Goal: Task Accomplishment & Management: Complete application form

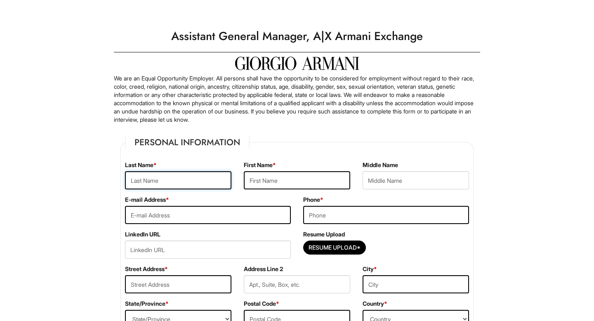
click at [200, 186] on input "text" at bounding box center [178, 180] width 106 height 18
type input "[PERSON_NAME]"
click at [169, 214] on input "email" at bounding box center [208, 215] width 166 height 18
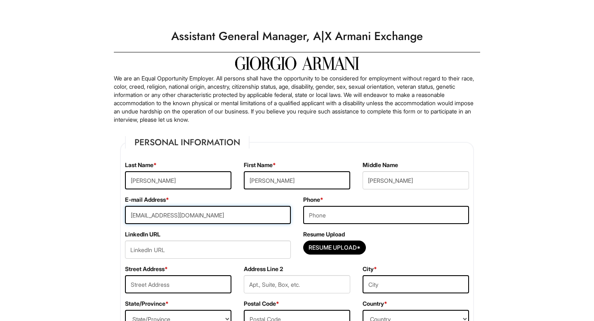
type input "[EMAIL_ADDRESS][DOMAIN_NAME]"
click at [335, 214] on input "tel" at bounding box center [386, 215] width 166 height 18
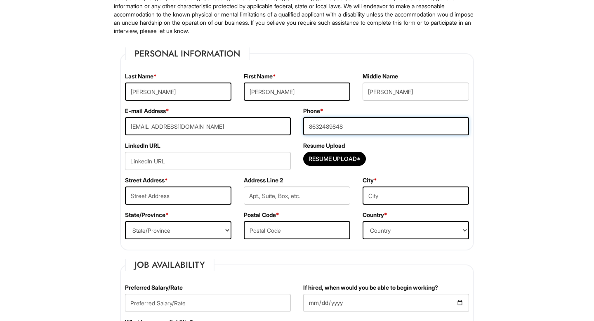
scroll to position [113, 0]
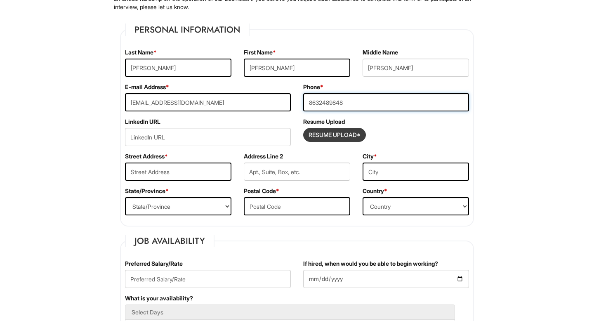
type input "8632489848"
click at [340, 133] on input "Resume Upload*" at bounding box center [334, 134] width 62 height 13
type input "C:\fakepath\[PERSON_NAME] - 2025.pdf"
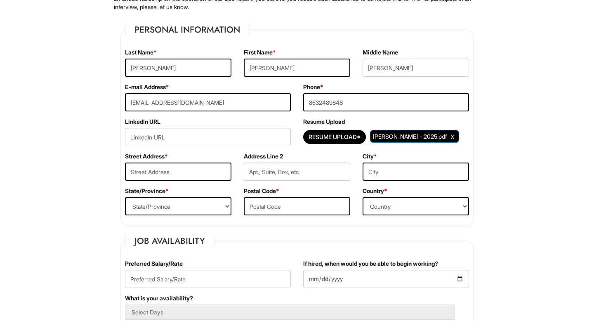
click at [395, 137] on span "[PERSON_NAME] - 2025.pdf" at bounding box center [410, 136] width 74 height 7
click at [144, 136] on input "url" at bounding box center [208, 137] width 166 height 18
paste input "[DOMAIN_NAME][URL][PERSON_NAME]"
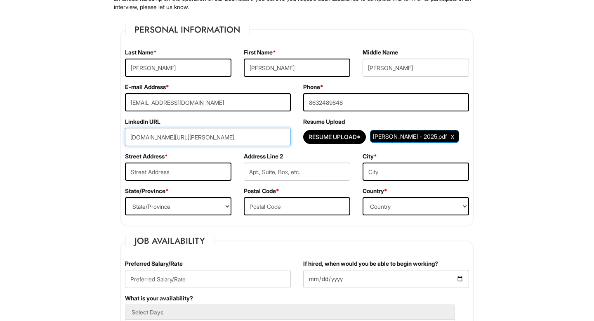
type input "[DOMAIN_NAME][URL][PERSON_NAME]"
click at [175, 174] on input "text" at bounding box center [178, 171] width 106 height 18
type input "7686 Wandering"
click at [416, 176] on input "text" at bounding box center [415, 171] width 106 height 18
type input "Orlando"
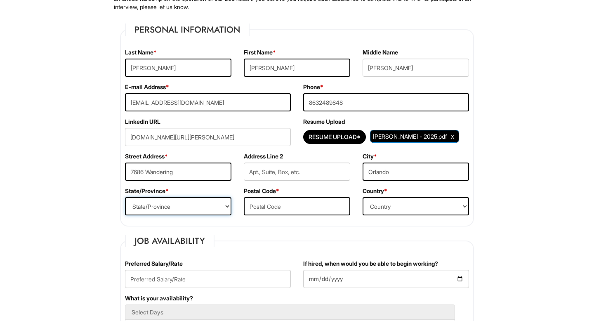
click at [219, 204] on select "State/Province [US_STATE] [US_STATE] [US_STATE] [US_STATE] [US_STATE] [US_STATE…" at bounding box center [178, 206] width 106 height 18
select select "FL"
click at [125, 197] on select "State/Province [US_STATE] [US_STATE] [US_STATE] [US_STATE] [US_STATE] [US_STATE…" at bounding box center [178, 206] width 106 height 18
click at [275, 201] on input "text" at bounding box center [297, 206] width 106 height 18
type input "32836"
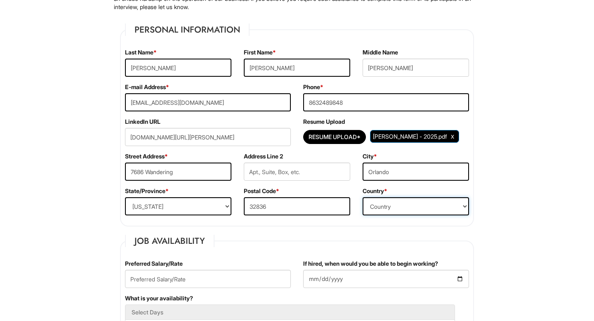
click at [402, 207] on select "Country [GEOGRAPHIC_DATA] [GEOGRAPHIC_DATA] [GEOGRAPHIC_DATA] [US_STATE] [GEOGR…" at bounding box center [415, 206] width 106 height 18
select select "[GEOGRAPHIC_DATA]"
click at [362, 197] on select "Country [GEOGRAPHIC_DATA] [GEOGRAPHIC_DATA] [GEOGRAPHIC_DATA] [US_STATE] [GEOGR…" at bounding box center [415, 206] width 106 height 18
type input "q2"
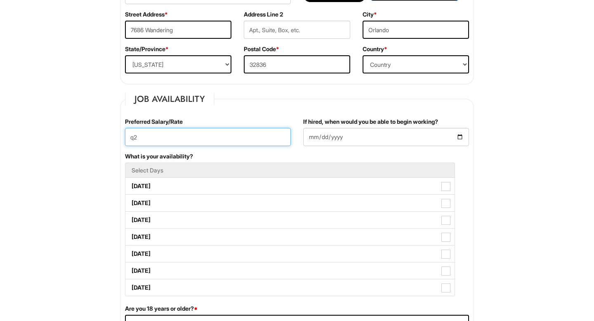
scroll to position [256, 0]
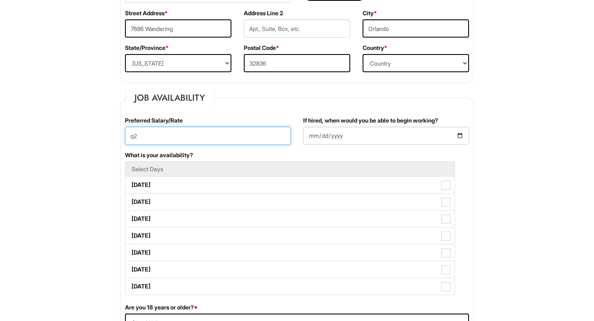
drag, startPoint x: 160, startPoint y: 136, endPoint x: 114, endPoint y: 135, distance: 45.4
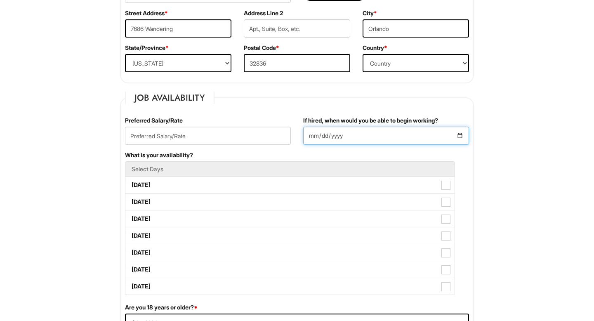
click at [456, 134] on input "If hired, when would you be able to begin working?" at bounding box center [386, 136] width 166 height 18
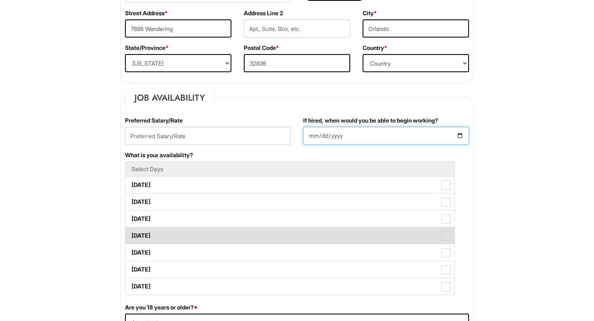
type input "[DATE]"
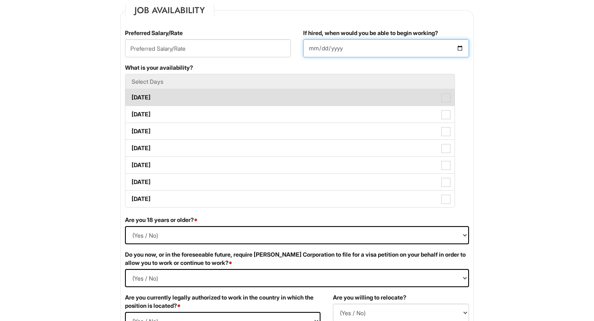
scroll to position [344, 0]
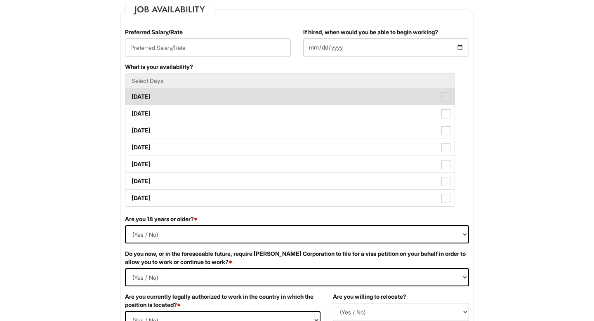
click at [449, 96] on span at bounding box center [445, 96] width 9 height 9
click at [131, 95] on Available_Monday "[DATE]" at bounding box center [127, 92] width 5 height 5
checkbox Available_Monday "true"
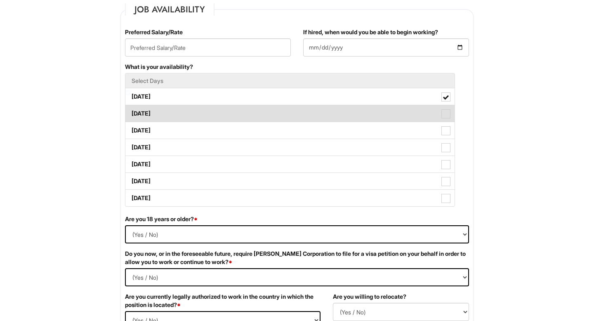
click at [446, 108] on label "[DATE]" at bounding box center [289, 113] width 329 height 16
click at [131, 108] on Available_Tuesday "[DATE]" at bounding box center [127, 109] width 5 height 5
checkbox Available_Tuesday "true"
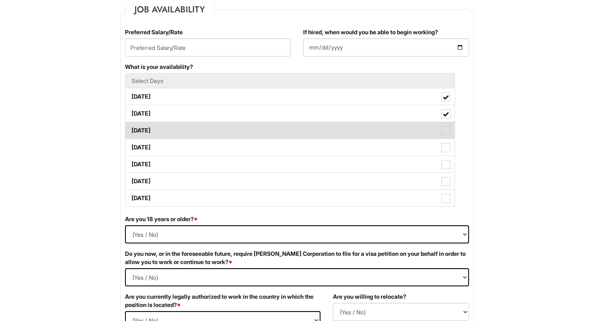
click at [446, 124] on label "[DATE]" at bounding box center [289, 130] width 329 height 16
click at [131, 124] on Available_Wednesday "[DATE]" at bounding box center [127, 126] width 5 height 5
checkbox Available_Wednesday "true"
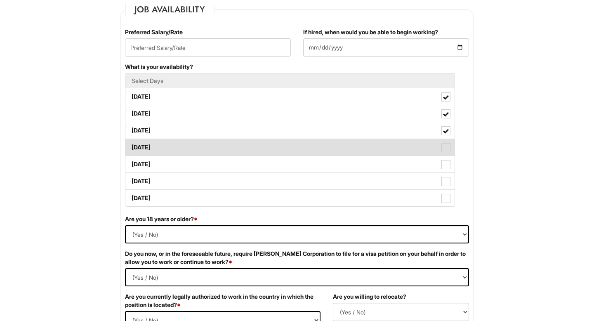
click at [447, 147] on span at bounding box center [445, 147] width 9 height 9
click at [131, 146] on Available_Thursday "[DATE]" at bounding box center [127, 143] width 5 height 5
checkbox Available_Thursday "true"
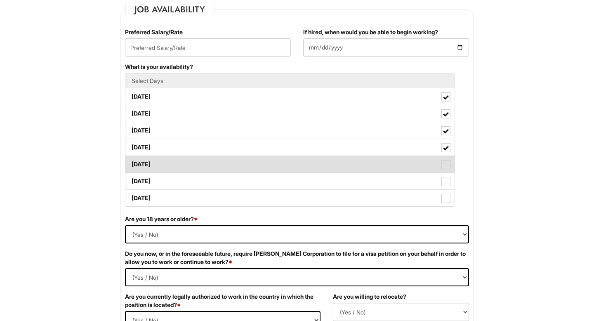
click at [447, 170] on label "[DATE]" at bounding box center [289, 164] width 329 height 16
click at [131, 163] on Available_Friday "[DATE]" at bounding box center [127, 160] width 5 height 5
checkbox Available_Friday "true"
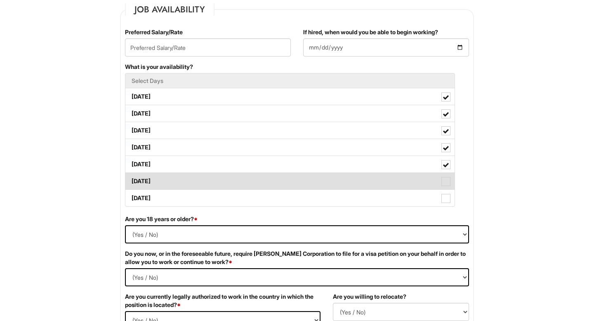
click at [447, 178] on span at bounding box center [445, 181] width 9 height 9
click at [131, 178] on Available_Saturday "[DATE]" at bounding box center [127, 176] width 5 height 5
checkbox Available_Saturday "true"
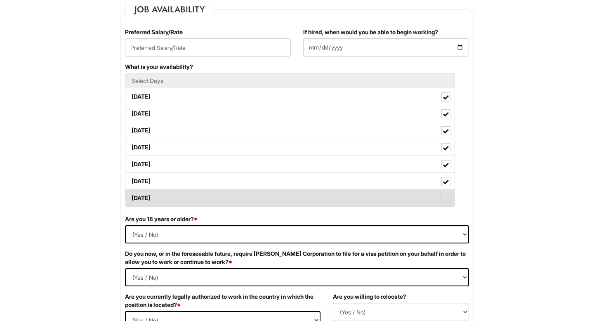
click at [447, 197] on span at bounding box center [445, 198] width 9 height 9
click at [131, 197] on Available_Sunday "[DATE]" at bounding box center [127, 193] width 5 height 5
checkbox Available_Sunday "true"
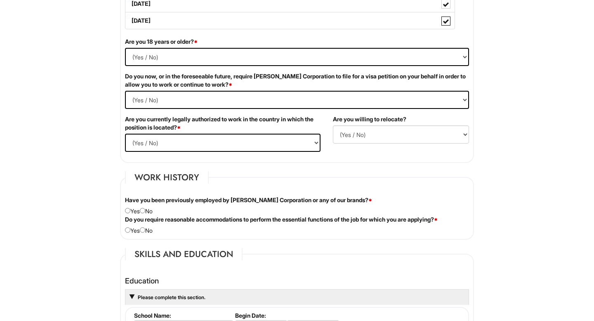
scroll to position [512, 0]
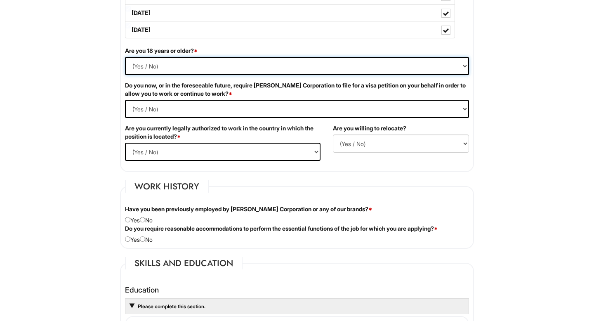
click at [465, 64] on select "(Yes / No) Yes No" at bounding box center [297, 66] width 344 height 18
select select "Yes"
click at [125, 57] on select "(Yes / No) Yes No" at bounding box center [297, 66] width 344 height 18
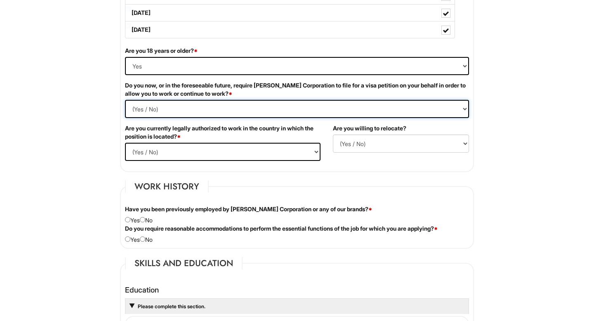
click at [309, 111] on Required "(Yes / No) Yes No" at bounding box center [297, 109] width 344 height 18
select Required "No"
click at [125, 100] on Required "(Yes / No) Yes No" at bounding box center [297, 109] width 344 height 18
click at [319, 155] on select "(Yes / No) Yes No" at bounding box center [222, 152] width 195 height 18
click at [125, 143] on select "(Yes / No) Yes No" at bounding box center [222, 152] width 195 height 18
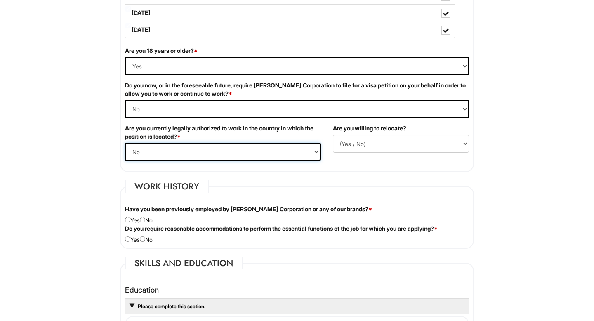
click at [196, 152] on select "(Yes / No) Yes No" at bounding box center [222, 152] width 195 height 18
select select "Yes"
click at [125, 143] on select "(Yes / No) Yes No" at bounding box center [222, 152] width 195 height 18
click at [377, 144] on select "(Yes / No) No Yes" at bounding box center [401, 143] width 136 height 18
select select "N"
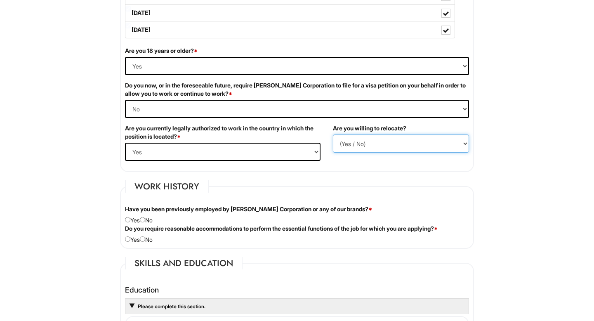
click at [333, 134] on select "(Yes / No) No Yes" at bounding box center [401, 143] width 136 height 18
click at [150, 219] on div "Have you been previously employed by [PERSON_NAME] Corporation or any of our br…" at bounding box center [297, 214] width 356 height 19
click at [145, 221] on input "radio" at bounding box center [142, 219] width 5 height 5
radio input "true"
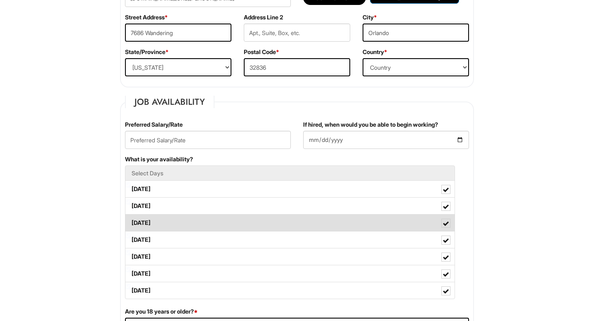
scroll to position [261, 0]
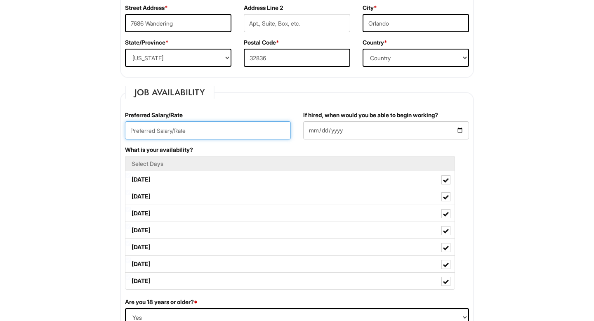
click at [202, 127] on input "text" at bounding box center [208, 130] width 166 height 18
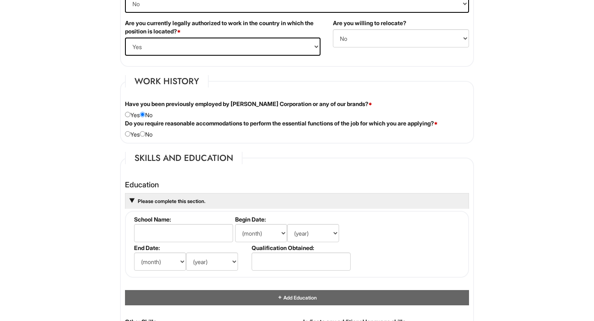
scroll to position [618, 0]
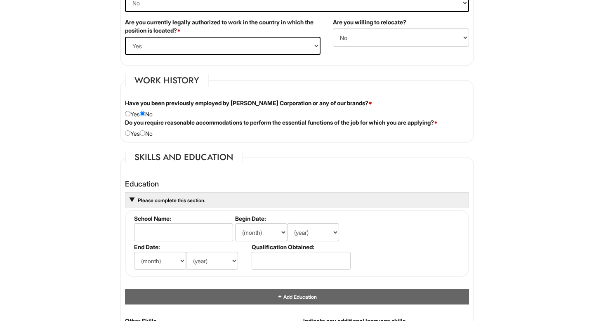
type input "65000"
click at [145, 133] on input "radio" at bounding box center [142, 132] width 5 height 5
radio input "true"
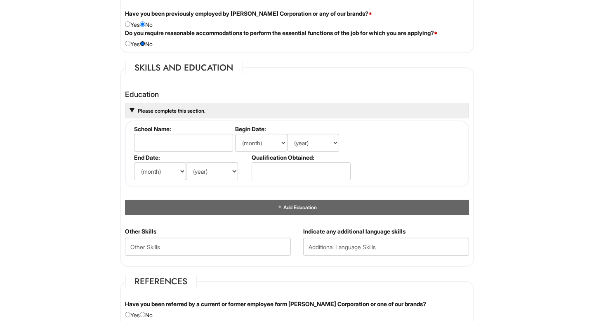
scroll to position [740, 0]
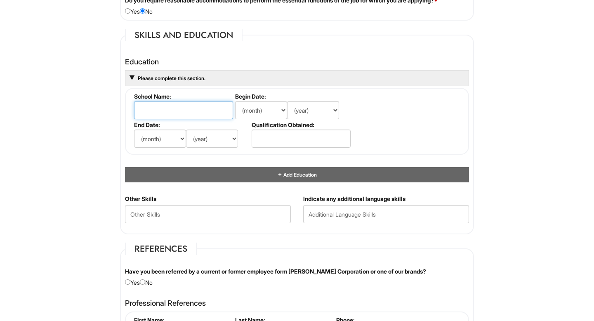
click at [191, 111] on input "text" at bounding box center [183, 110] width 99 height 18
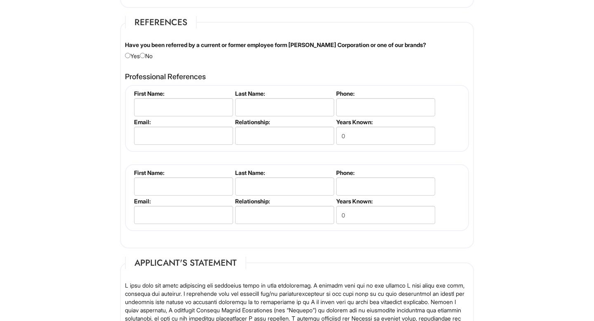
scroll to position [963, 0]
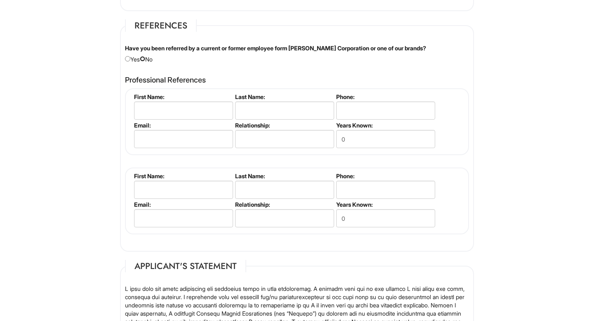
click at [145, 59] on input "radio" at bounding box center [142, 58] width 5 height 5
radio input "true"
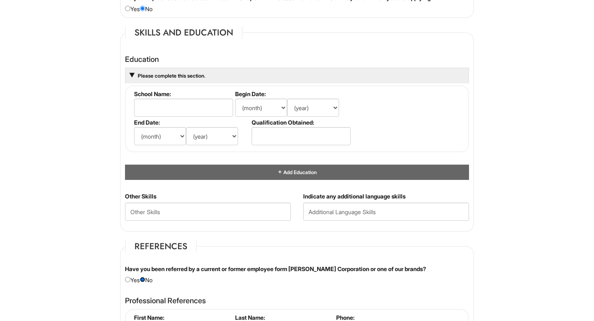
scroll to position [705, 0]
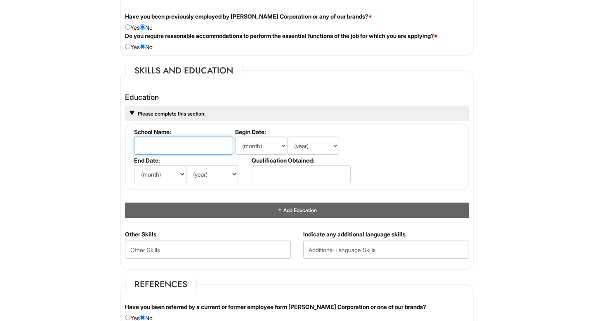
click at [219, 151] on input "text" at bounding box center [183, 145] width 99 height 18
type input "[GEOGRAPHIC_DATA]"
click at [279, 146] on select "(month) Jan Feb Mar Apr May Jun [DATE] Aug Sep Oct Nov Dec" at bounding box center [261, 145] width 52 height 18
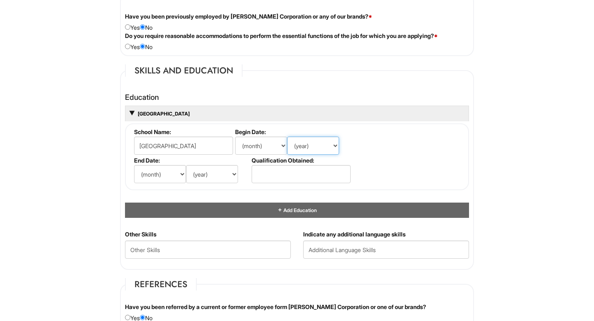
click at [332, 145] on select "(year) 2029 2028 2027 2026 2025 2024 2023 2022 2021 2020 2019 2018 2017 2016 20…" at bounding box center [313, 145] width 52 height 18
select select "1999"
click at [287, 136] on select "(year) 2029 2028 2027 2026 2025 2024 2023 2022 2021 2020 2019 2018 2017 2016 20…" at bounding box center [313, 145] width 52 height 18
click at [233, 171] on select "(year) 2029 2028 2027 2026 2025 2024 2023 2022 2021 2020 2019 2018 2017 2016 20…" at bounding box center [212, 174] width 52 height 18
select select "2002"
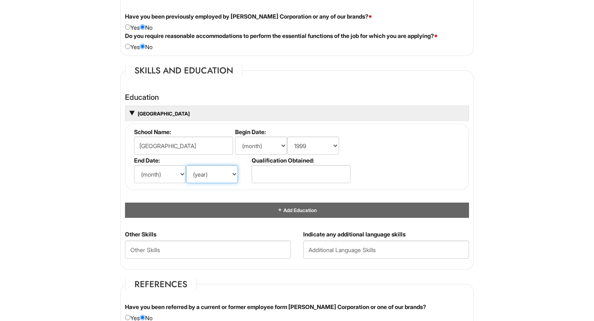
click at [186, 165] on select "(year) 2029 2028 2027 2026 2025 2024 2023 2022 2021 2020 2019 2018 2017 2016 20…" at bounding box center [212, 174] width 52 height 18
click at [283, 173] on input "text" at bounding box center [301, 174] width 99 height 18
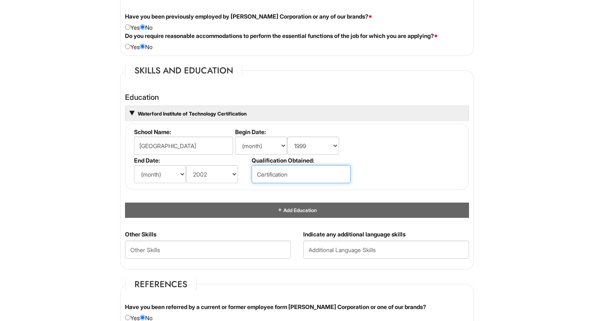
type input "Certification"
click at [390, 181] on fieldset "School Name: [GEOGRAPHIC_DATA] Begin Date: (month) Jan Feb Mar Apr May Jun [DAT…" at bounding box center [297, 156] width 344 height 67
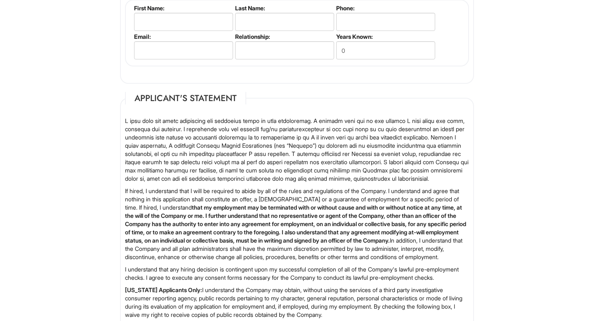
scroll to position [1323, 0]
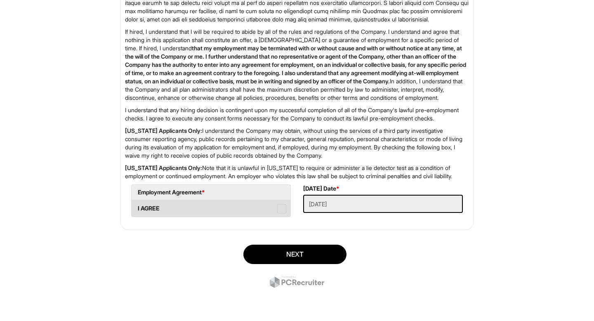
click at [282, 206] on span at bounding box center [281, 208] width 9 height 9
click at [137, 206] on AGREE "I AGREE" at bounding box center [134, 204] width 5 height 5
checkbox AGREE "true"
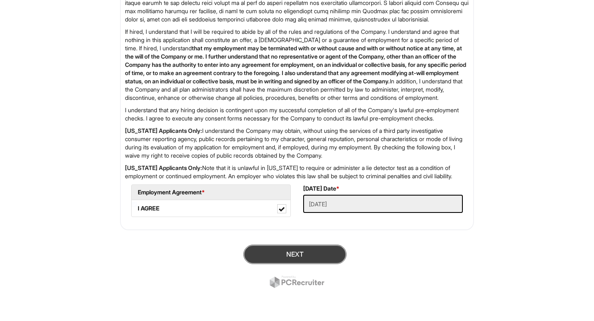
click at [304, 252] on button "Next" at bounding box center [294, 254] width 103 height 19
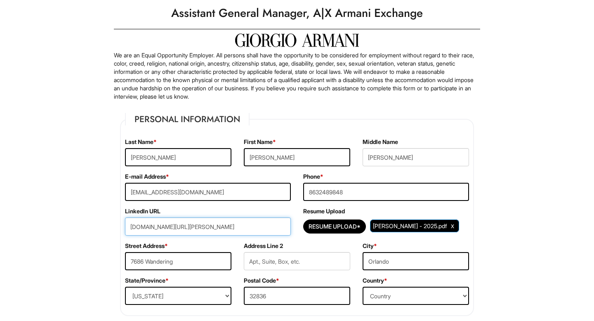
scroll to position [24, 0]
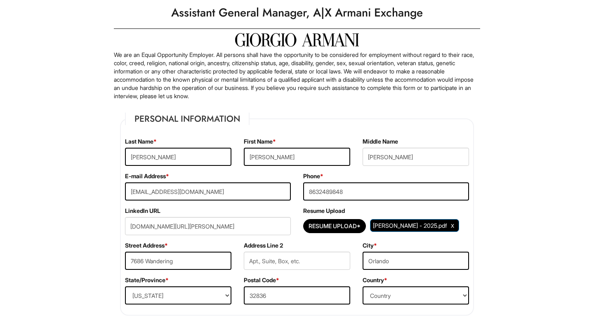
click at [194, 248] on div "Street Address * 7686 Wandering" at bounding box center [178, 258] width 119 height 35
click at [248, 222] on input "[DOMAIN_NAME][URL][PERSON_NAME]" at bounding box center [208, 226] width 166 height 18
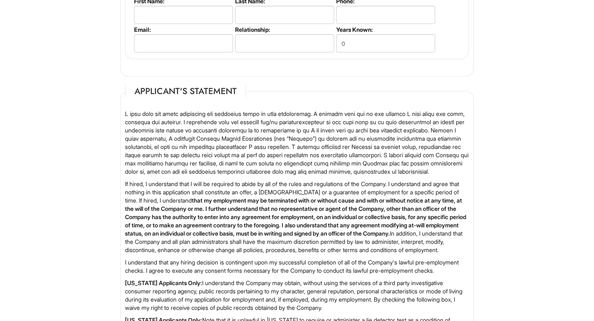
scroll to position [1323, 0]
